Goal: Browse casually

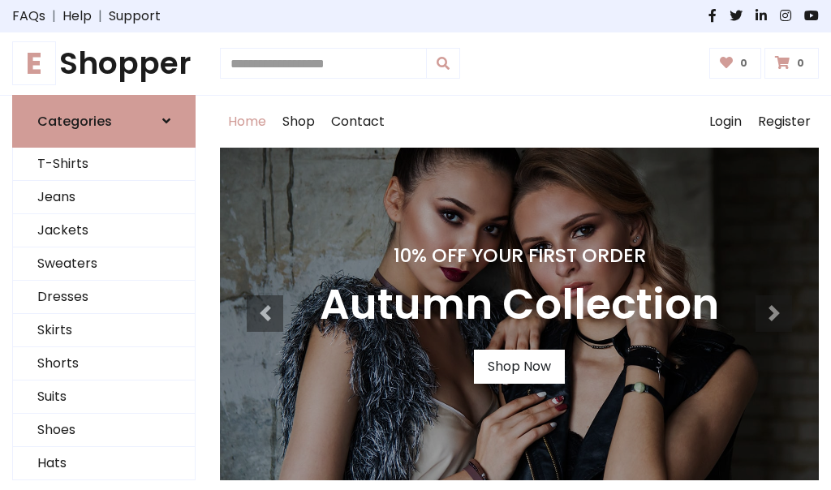
click at [416, 245] on h4 "10% Off Your First Order" at bounding box center [519, 255] width 399 height 23
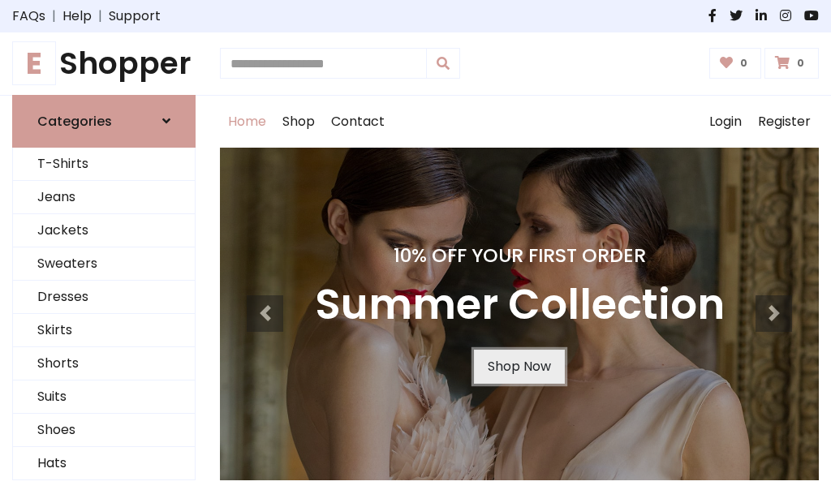
click at [519, 366] on link "Shop Now" at bounding box center [519, 367] width 91 height 34
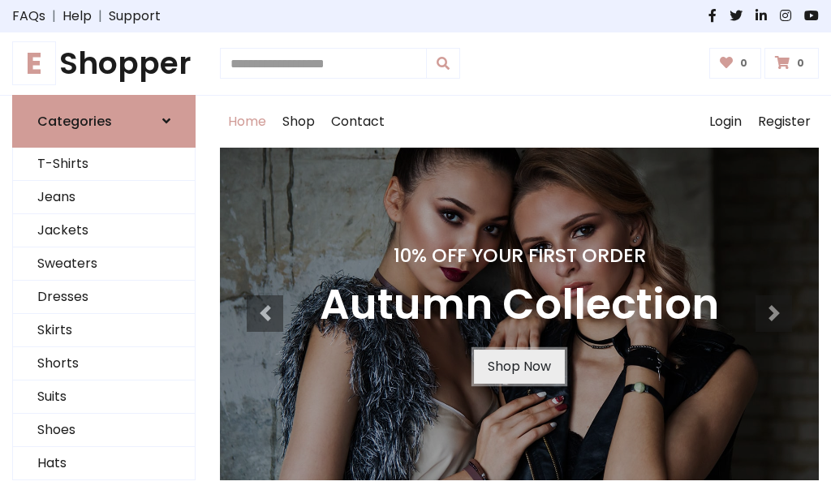
click at [519, 366] on link "Shop Now" at bounding box center [519, 367] width 91 height 34
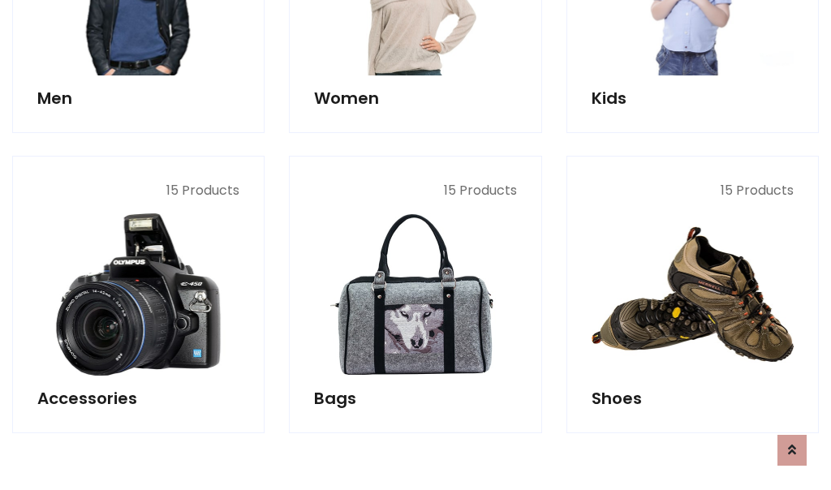
scroll to position [1618, 0]
